Goal: Task Accomplishment & Management: Complete application form

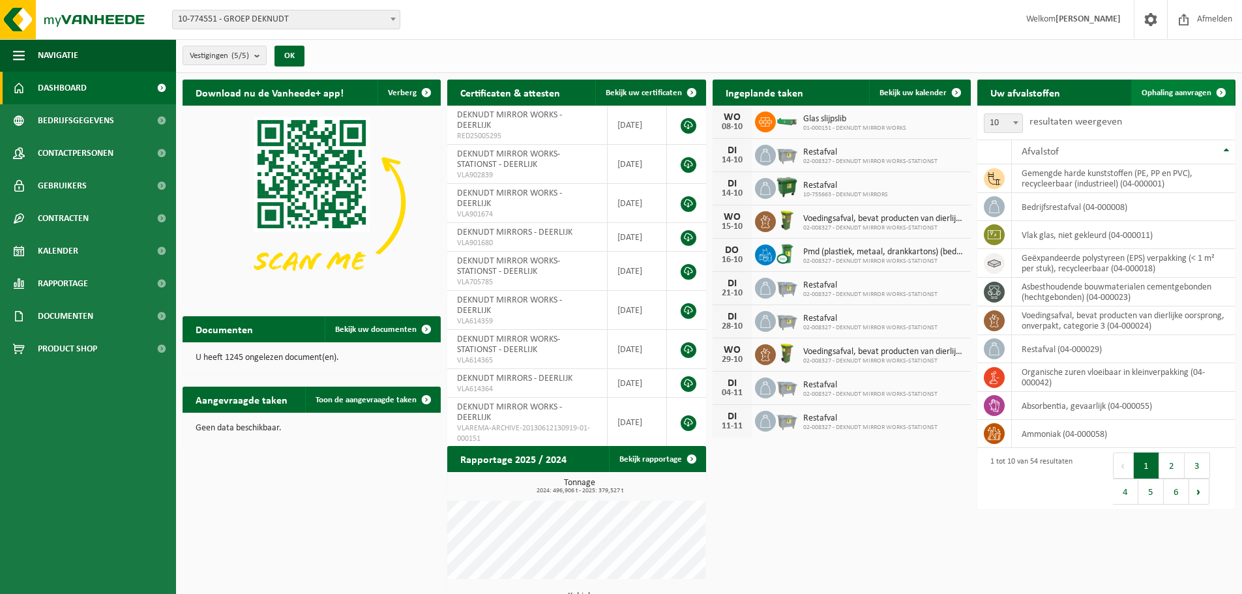
click at [1178, 94] on span "Ophaling aanvragen" at bounding box center [1177, 93] width 70 height 8
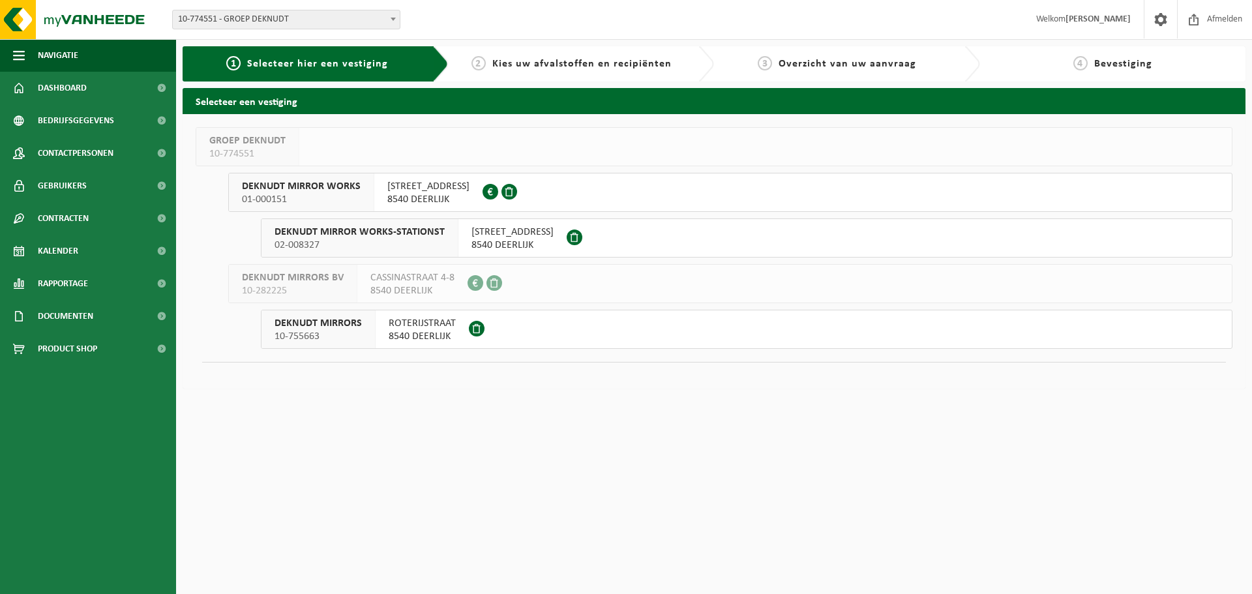
click at [333, 185] on span "DEKNUDT MIRROR WORKS" at bounding box center [301, 186] width 119 height 13
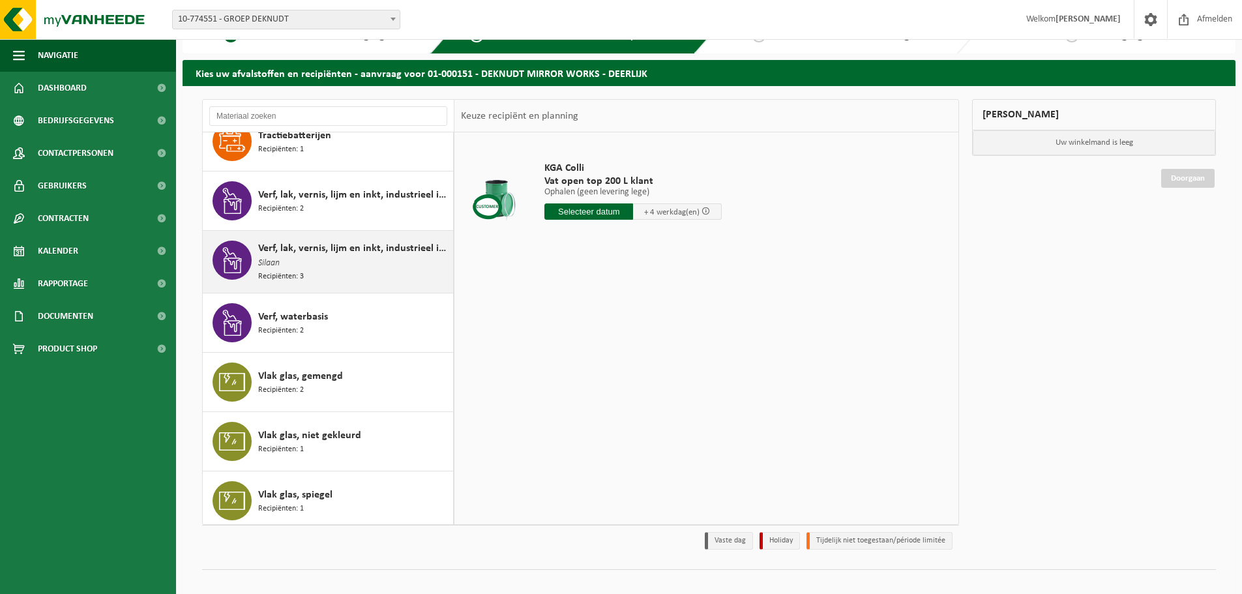
scroll to position [43, 0]
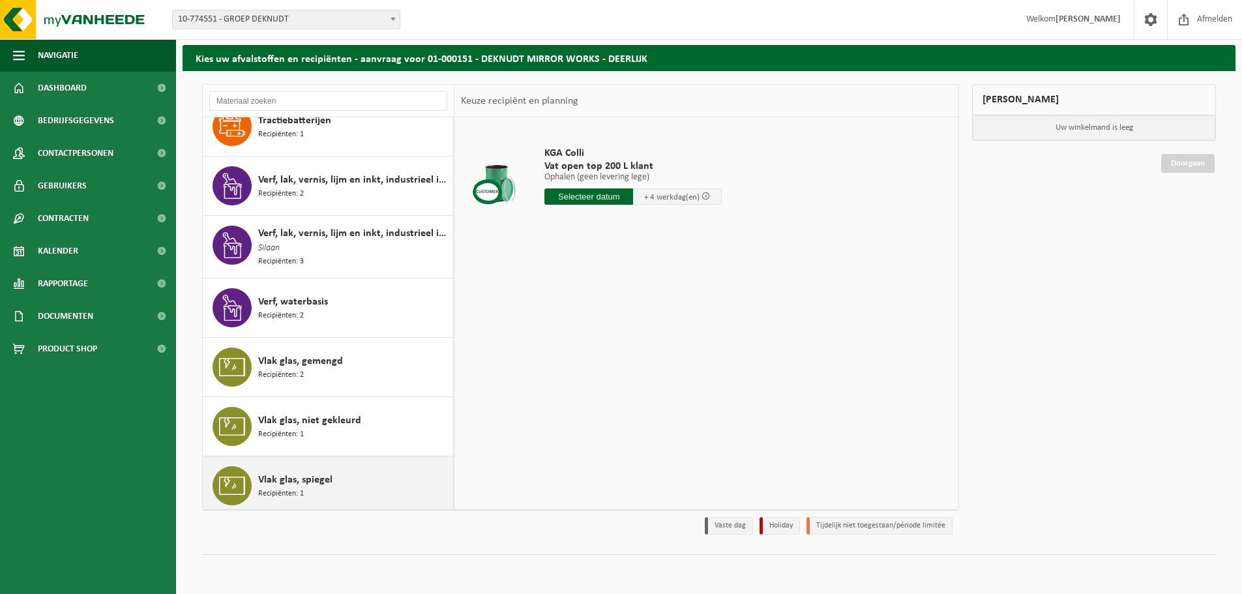
click at [284, 475] on span "Vlak glas, spiegel" at bounding box center [295, 480] width 74 height 16
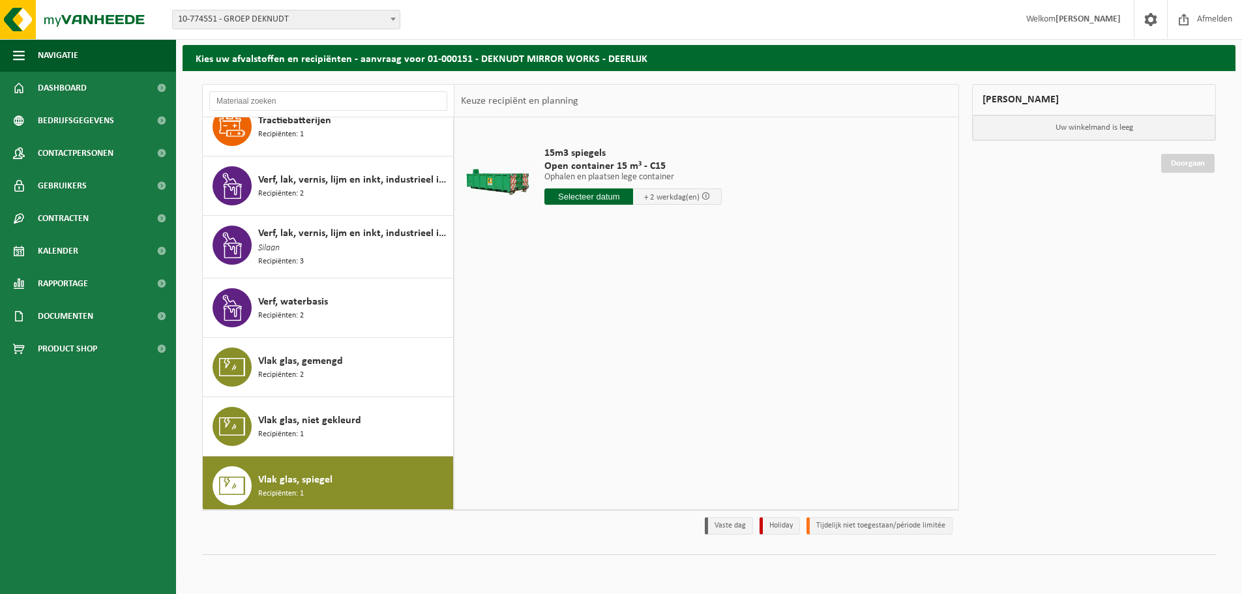
click at [593, 194] on input "text" at bounding box center [589, 196] width 89 height 16
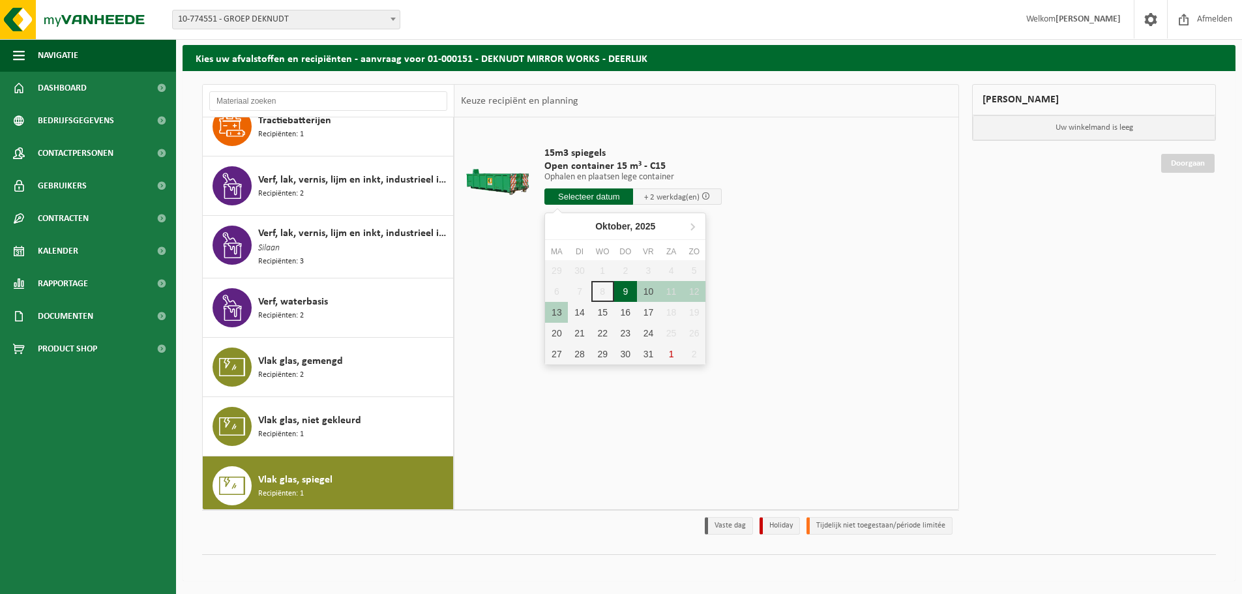
click at [626, 288] on div "9" at bounding box center [625, 291] width 23 height 21
type input "Van 2025-10-09"
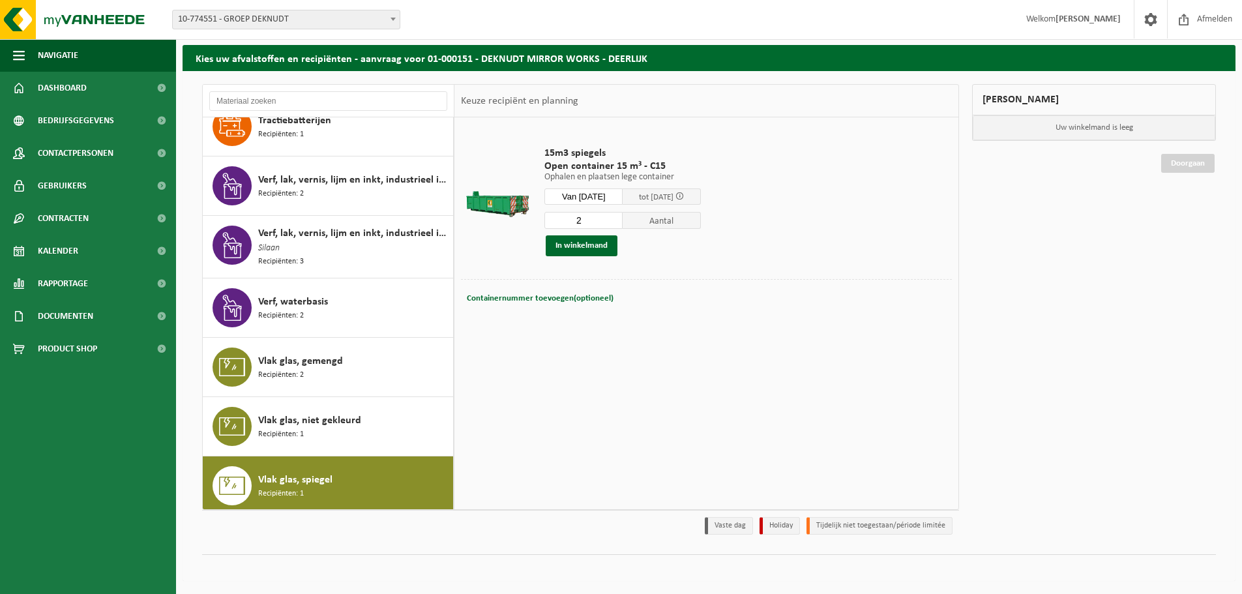
type input "2"
click at [623, 217] on input "2" at bounding box center [584, 220] width 78 height 17
click at [513, 301] on span "Containernummer toevoegen(optioneel)" at bounding box center [540, 298] width 147 height 8
click at [571, 296] on input "text" at bounding box center [632, 299] width 239 height 18
type input "C15-188"
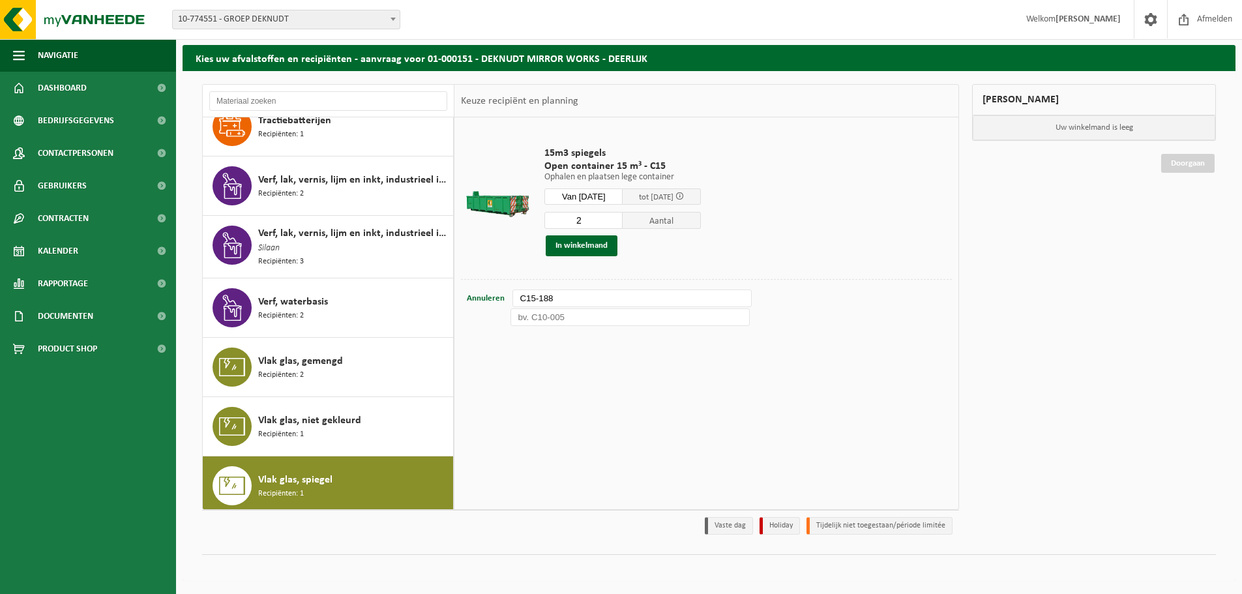
click at [545, 317] on input "text" at bounding box center [630, 317] width 239 height 18
type input "C15-164"
click at [586, 246] on button "In winkelmand" at bounding box center [582, 245] width 72 height 21
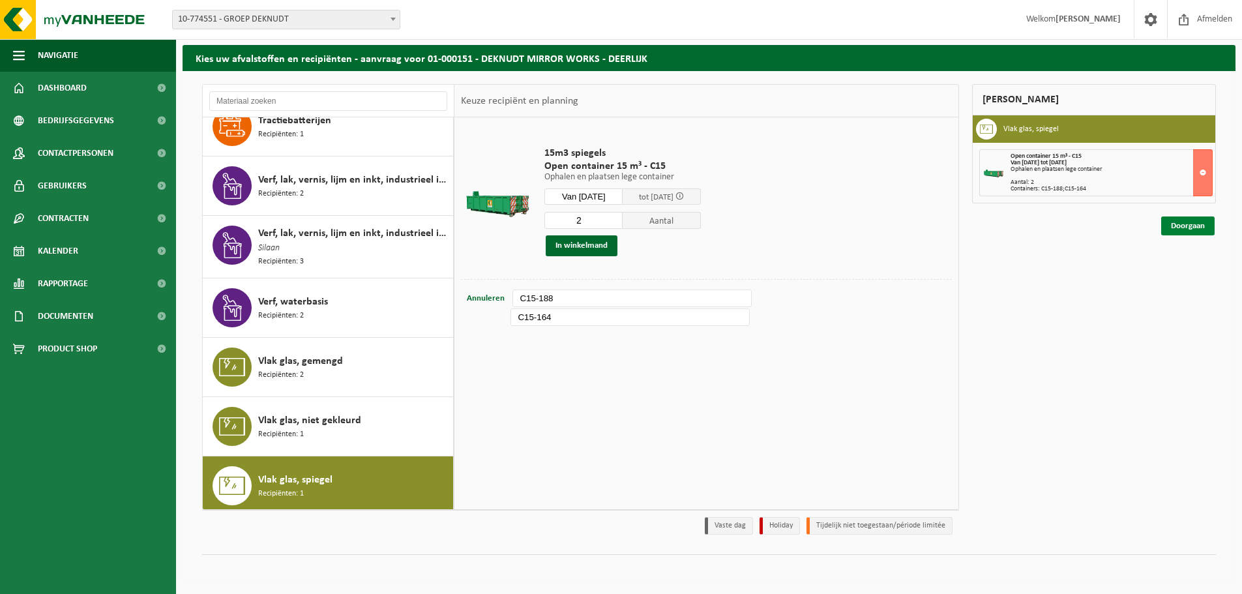
click at [1179, 220] on link "Doorgaan" at bounding box center [1187, 226] width 53 height 19
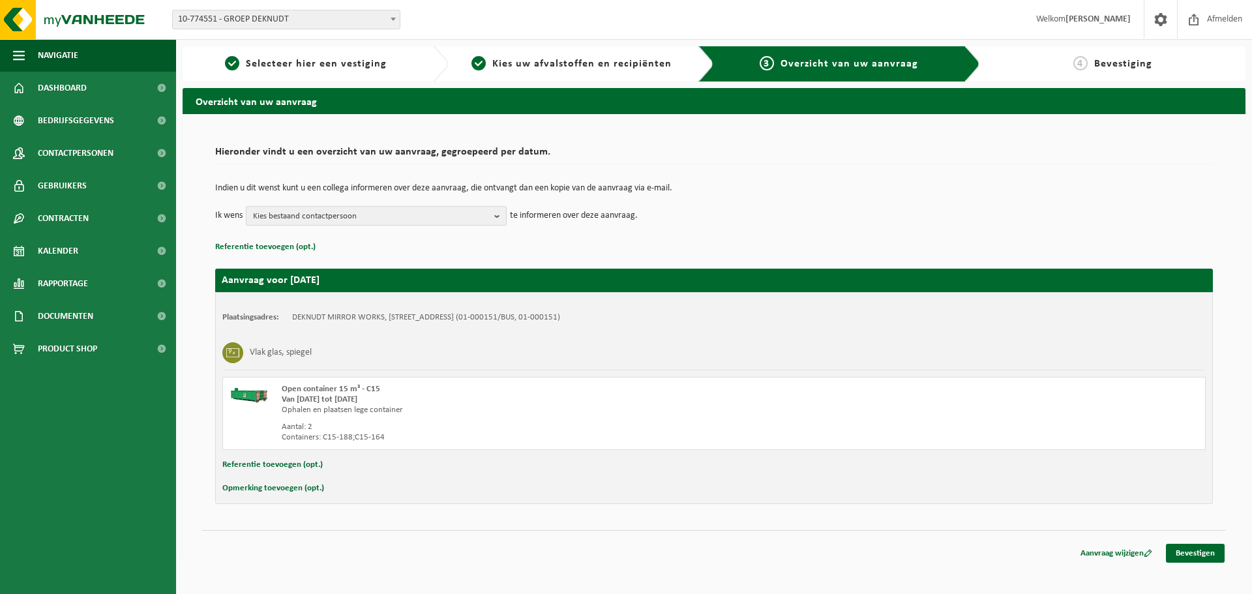
click at [498, 217] on b "button" at bounding box center [500, 216] width 12 height 18
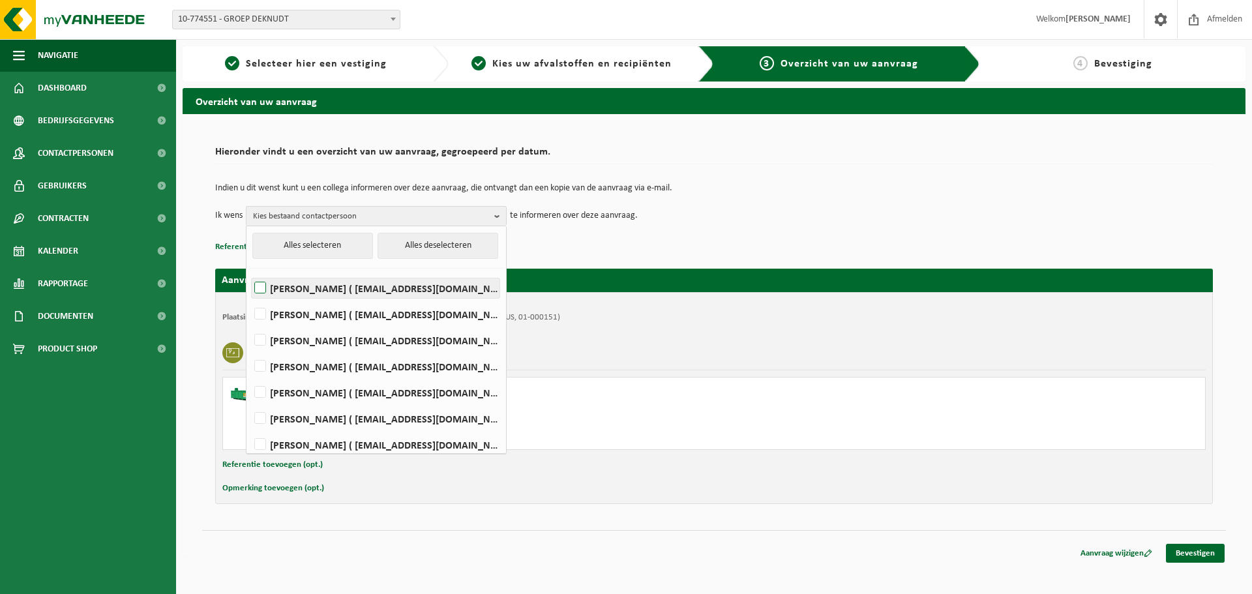
click at [344, 288] on label "ISABELLE DE SMEYTER ( idesmeyter@deknudtmirrors.com )" at bounding box center [376, 288] width 248 height 20
click at [250, 272] on input "ISABELLE DE SMEYTER ( idesmeyter@deknudtmirrors.com )" at bounding box center [249, 271] width 1 height 1
checkbox input "true"
click at [555, 225] on p "te informeren over deze aanvraag." at bounding box center [574, 216] width 128 height 20
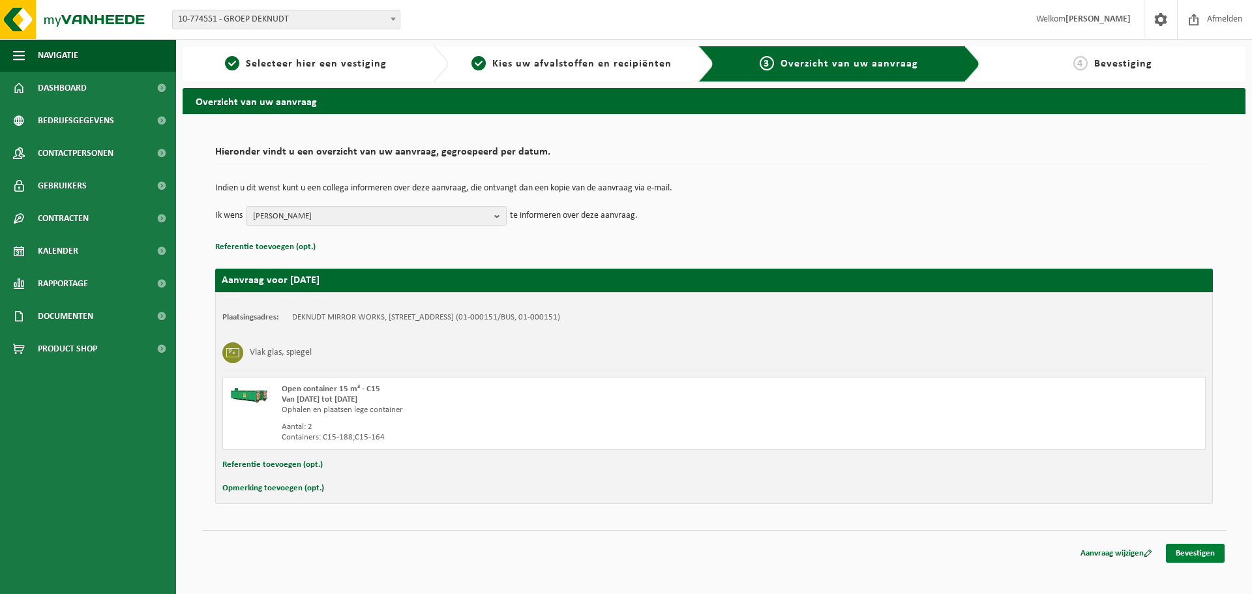
click at [1194, 553] on link "Bevestigen" at bounding box center [1195, 553] width 59 height 19
